Goal: Transaction & Acquisition: Obtain resource

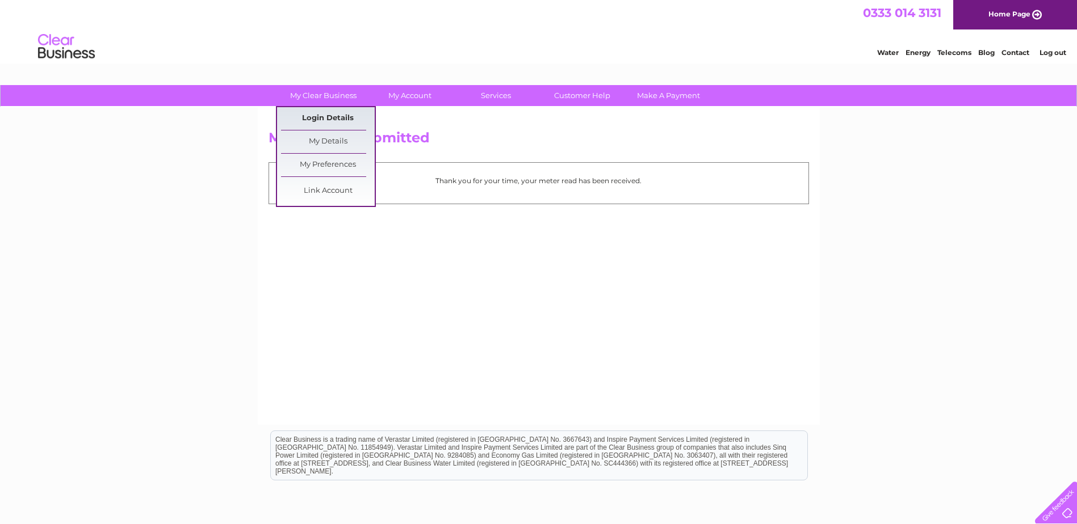
click at [330, 117] on link "Login Details" at bounding box center [328, 118] width 94 height 23
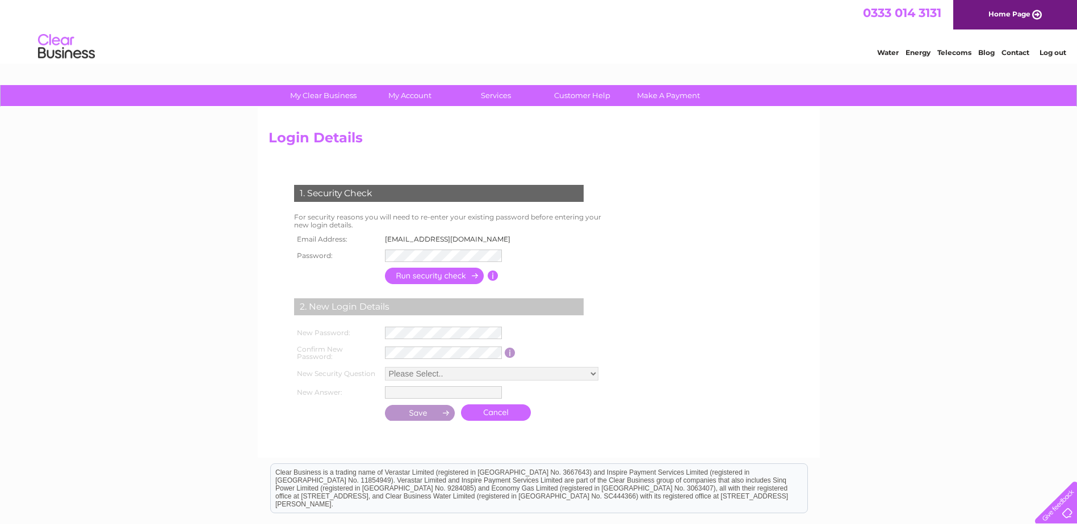
click at [240, 32] on div "Water Energy Telecoms Blog Contact Log out" at bounding box center [538, 48] width 1077 height 37
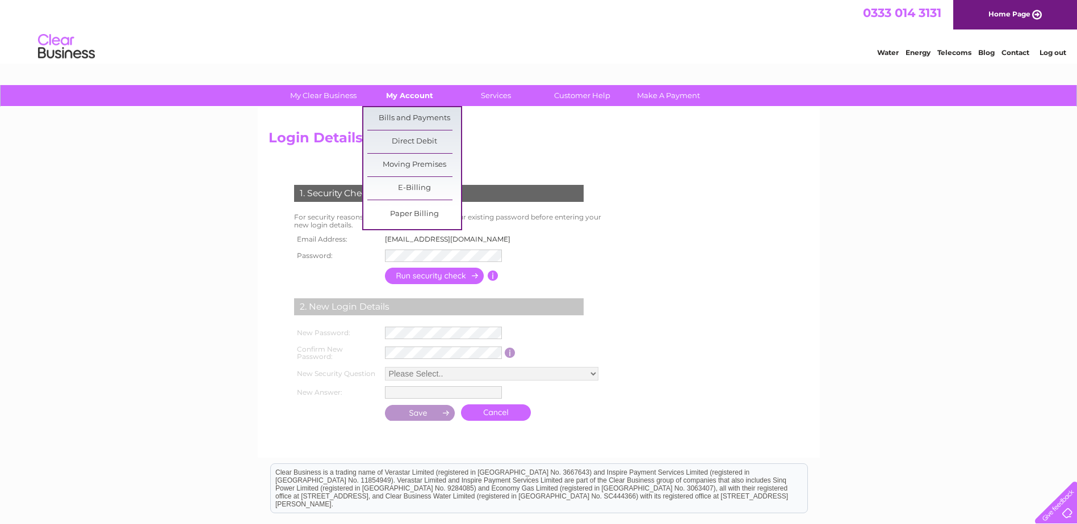
click at [403, 96] on link "My Account" at bounding box center [410, 95] width 94 height 21
click at [404, 116] on link "Bills and Payments" at bounding box center [414, 118] width 94 height 23
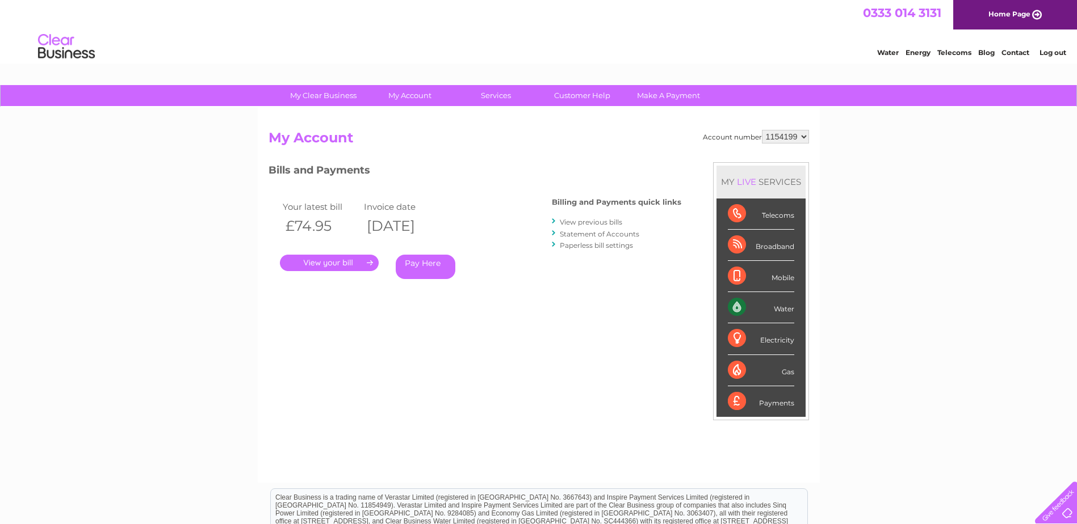
click at [314, 263] on link "." at bounding box center [329, 263] width 99 height 16
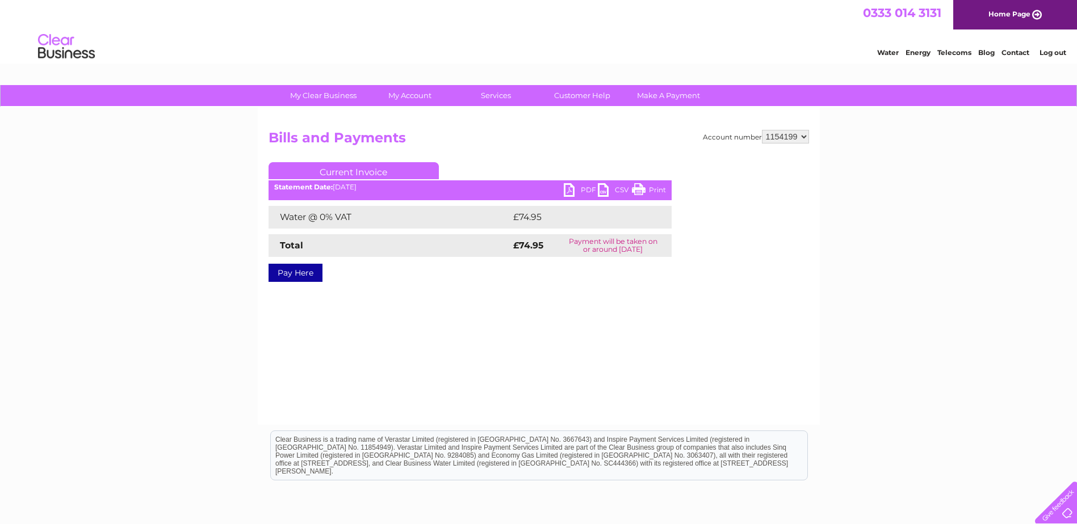
click at [578, 187] on link "PDF" at bounding box center [581, 191] width 34 height 16
